Goal: Task Accomplishment & Management: Complete application form

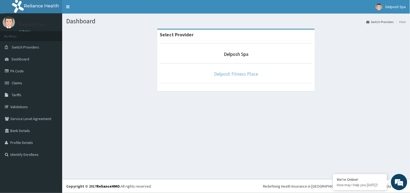
click at [240, 74] on link "Delposh Fitness Place" at bounding box center [236, 74] width 44 height 6
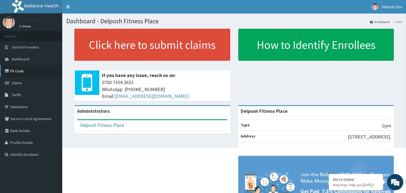
click at [37, 71] on link "PA Code" at bounding box center [31, 71] width 62 height 12
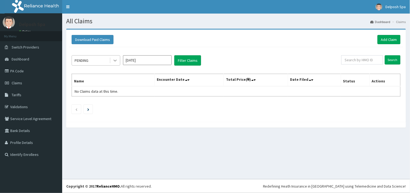
click at [115, 59] on icon at bounding box center [114, 60] width 5 height 5
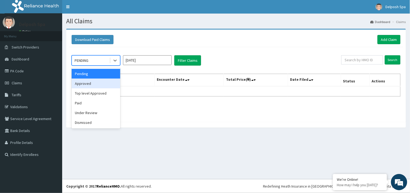
click at [108, 82] on div "Approved" at bounding box center [96, 83] width 49 height 10
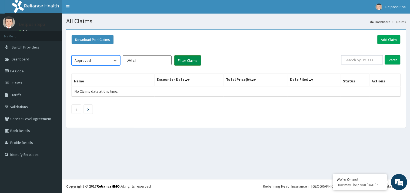
click at [187, 61] on button "Filter Claims" at bounding box center [187, 60] width 27 height 10
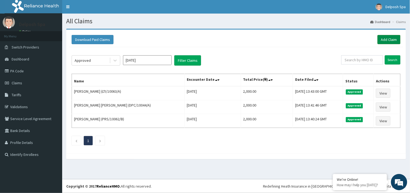
click at [389, 39] on link "Add Claim" at bounding box center [389, 39] width 23 height 9
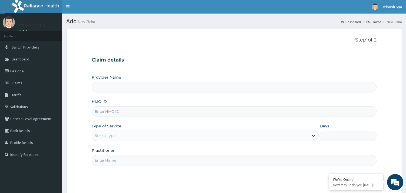
type input "Delposh Fitness Place"
type input "1"
click at [112, 109] on input "ENP/12085/B" at bounding box center [234, 111] width 285 height 11
type input "ENP/11802/D"
click at [123, 160] on input "Practitioner" at bounding box center [234, 160] width 285 height 11
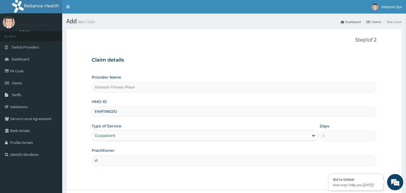
type input "c"
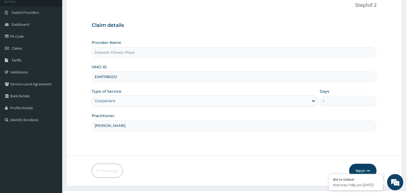
scroll to position [37, 0]
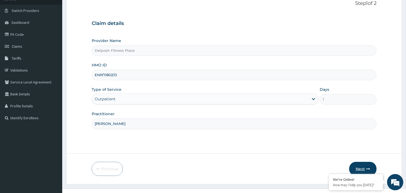
type input "CLARKSON"
click at [362, 167] on button "Next" at bounding box center [362, 168] width 27 height 14
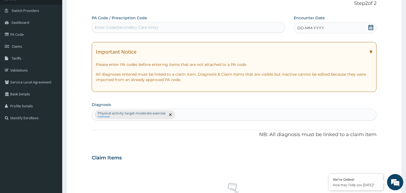
click at [181, 28] on div "Enter Code(Secondary Care Only)" at bounding box center [188, 27] width 193 height 9
paste input "PA/13D26F"
type input "PA/13D26F"
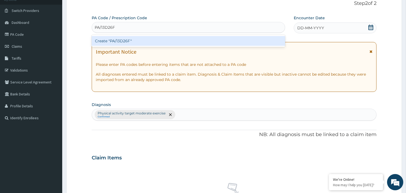
click at [179, 39] on div "Create "PA/13D26F"" at bounding box center [188, 41] width 193 height 10
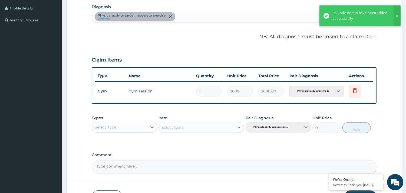
scroll to position [170, 0]
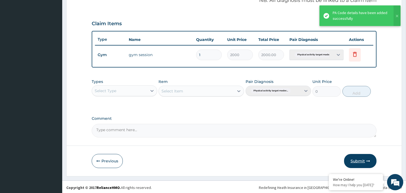
click at [359, 156] on button "Submit" at bounding box center [360, 161] width 32 height 14
